Goal: Task Accomplishment & Management: Manage account settings

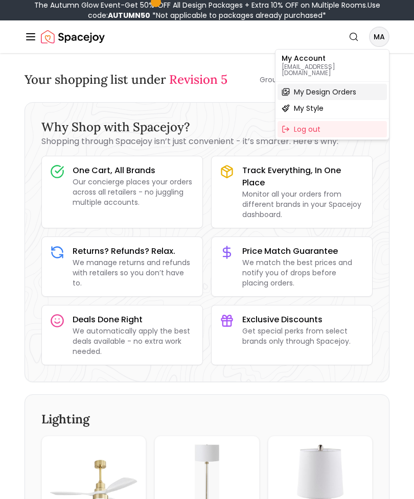
click at [300, 87] on span "My Design Orders" at bounding box center [325, 92] width 62 height 10
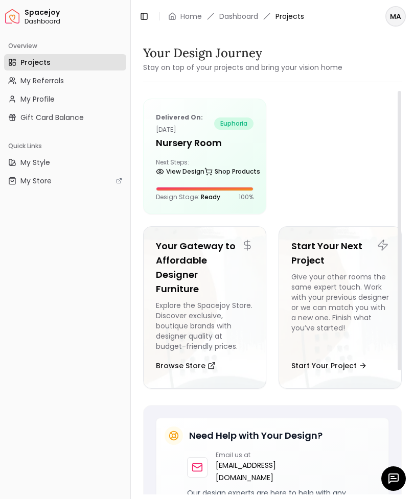
click at [164, 143] on h5 "Nursery Room" at bounding box center [205, 143] width 98 height 14
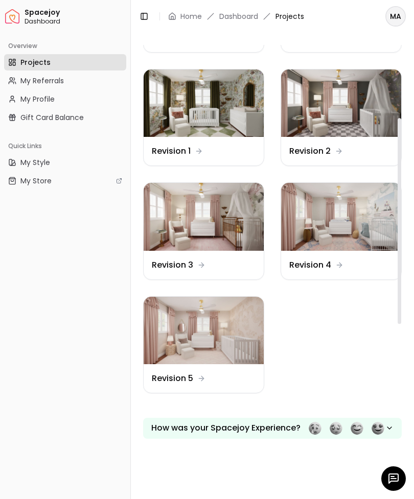
scroll to position [154, 0]
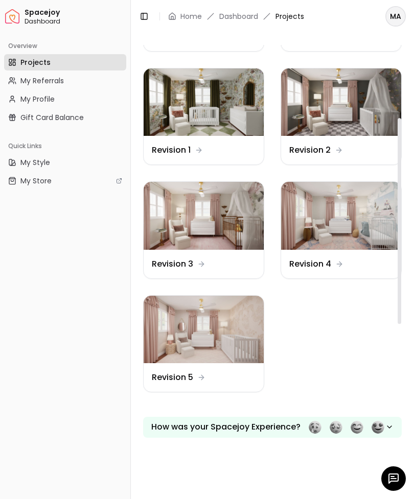
click at [172, 327] on img at bounding box center [203, 329] width 120 height 67
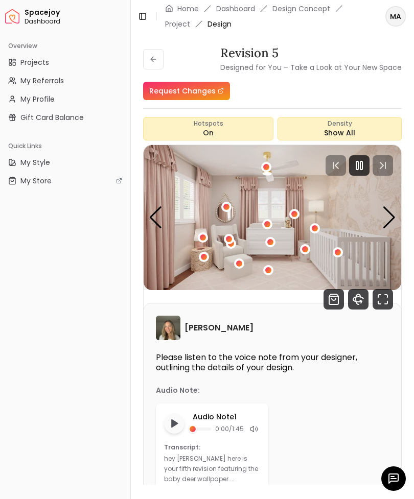
click at [100, 278] on div "Overview Projects My Referrals My Profile Gift Card Balance Quick Links My Styl…" at bounding box center [65, 267] width 130 height 466
click at [151, 266] on img "1 / 4" at bounding box center [271, 217] width 257 height 145
click at [384, 298] on icon "Fullscreen" at bounding box center [382, 299] width 20 height 20
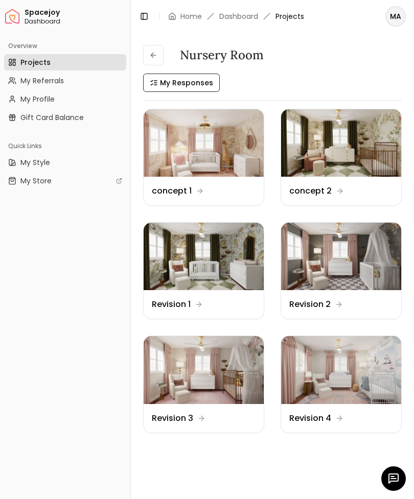
scroll to position [3, 0]
click at [177, 146] on img at bounding box center [203, 142] width 120 height 67
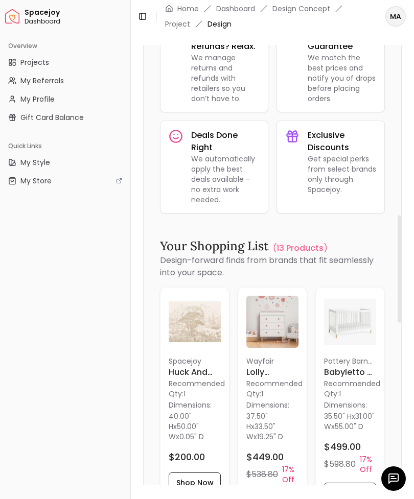
scroll to position [896, 0]
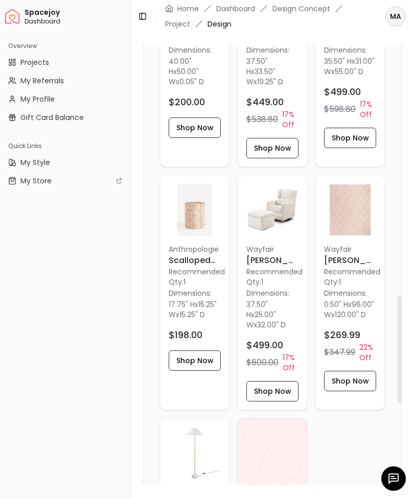
click at [134, 341] on button "Toggle Sidebar" at bounding box center [130, 249] width 8 height 499
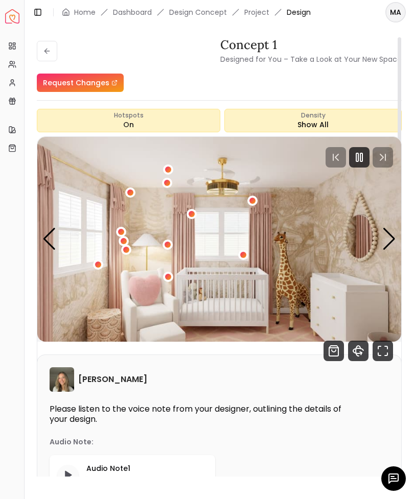
scroll to position [0, 0]
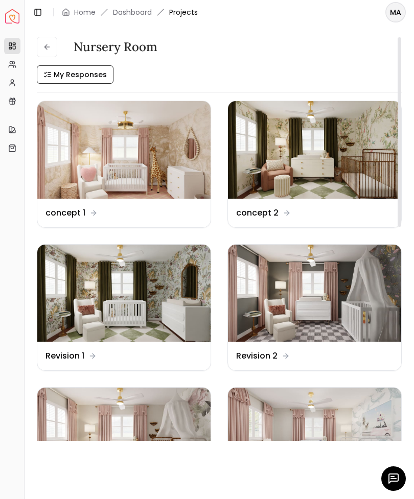
scroll to position [-1, 0]
click at [393, 479] on icon "button" at bounding box center [393, 478] width 12 height 12
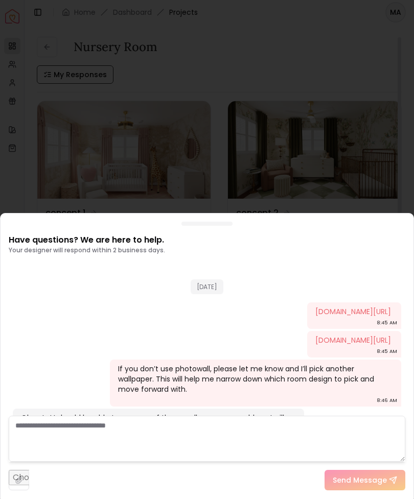
scroll to position [1258, 0]
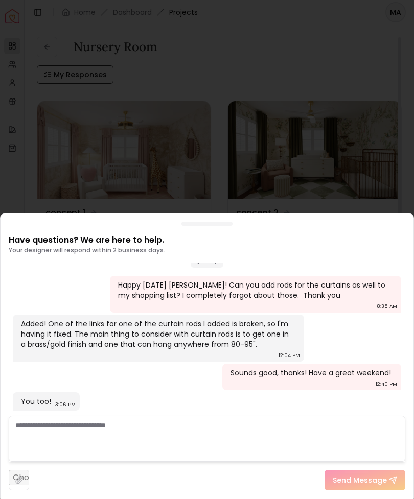
click at [31, 424] on textarea at bounding box center [207, 439] width 396 height 46
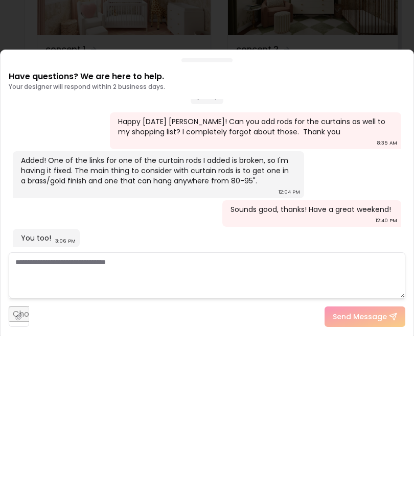
paste textarea "**********"
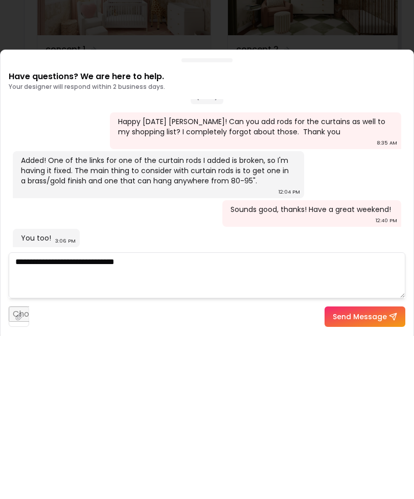
click at [16, 416] on textarea "**********" at bounding box center [207, 439] width 396 height 46
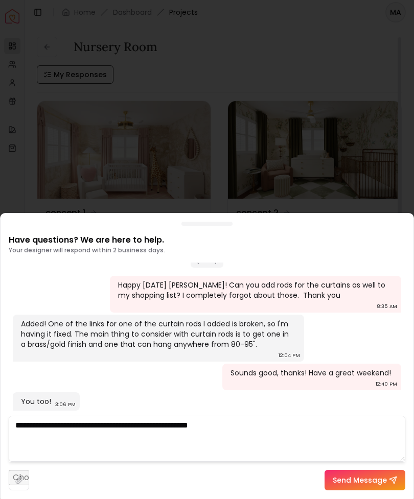
click at [266, 425] on textarea "**********" at bounding box center [207, 439] width 396 height 46
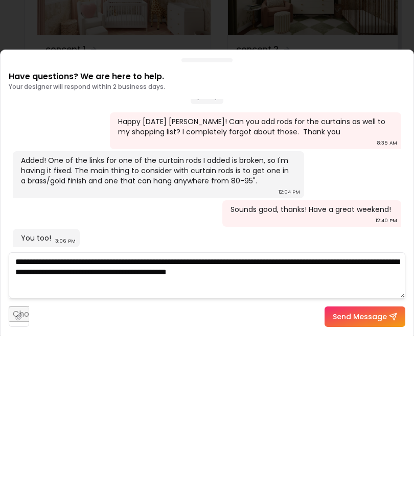
type textarea "**********"
click at [351, 470] on button "Send Message" at bounding box center [364, 480] width 81 height 20
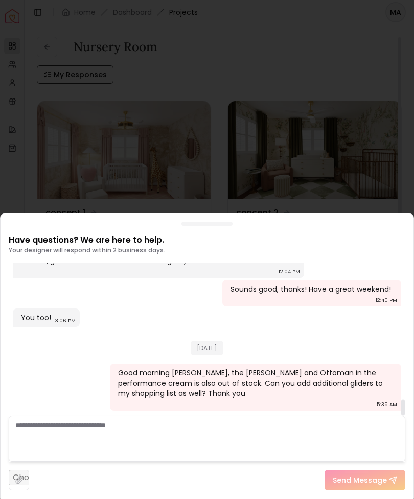
scroll to position [1342, 0]
click at [212, 76] on div at bounding box center [207, 249] width 414 height 499
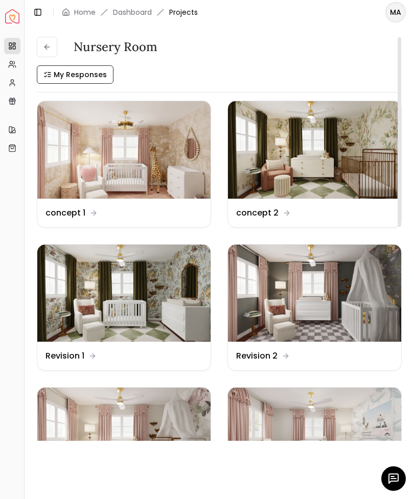
click at [292, 300] on img at bounding box center [314, 294] width 173 height 98
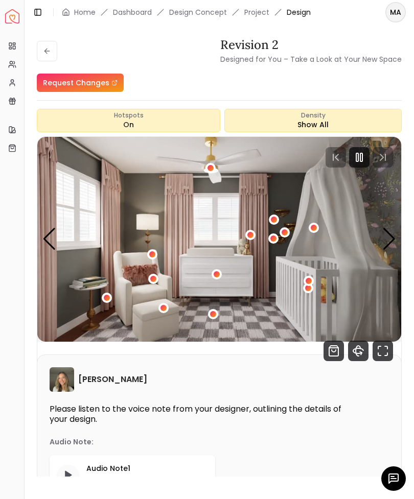
click at [381, 347] on icon "Fullscreen" at bounding box center [382, 351] width 20 height 20
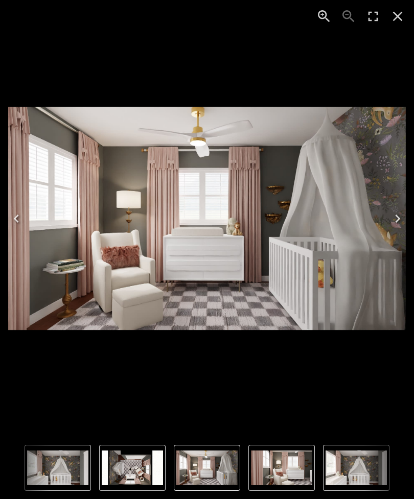
click at [359, 474] on img "3 of 4" at bounding box center [355, 467] width 61 height 35
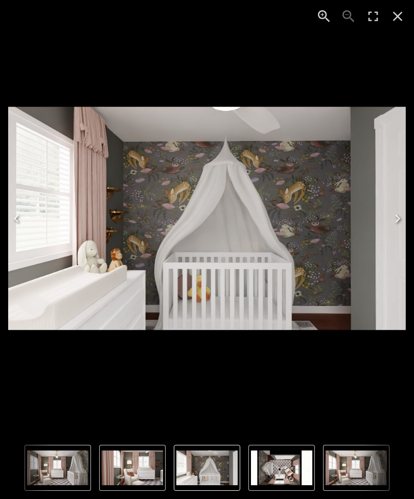
click at [400, 22] on icon "Close" at bounding box center [397, 16] width 16 height 16
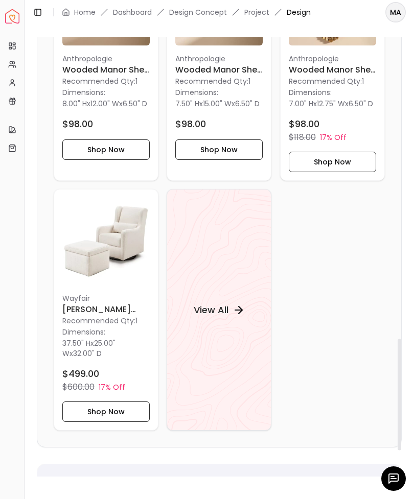
scroll to position [1301, 0]
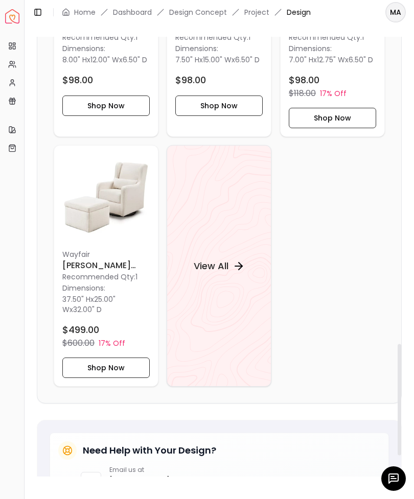
click at [211, 259] on h4 "View All" at bounding box center [210, 266] width 35 height 14
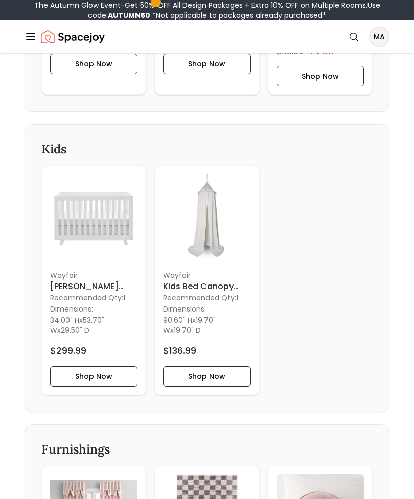
scroll to position [1388, 0]
